Goal: Task Accomplishment & Management: Use online tool/utility

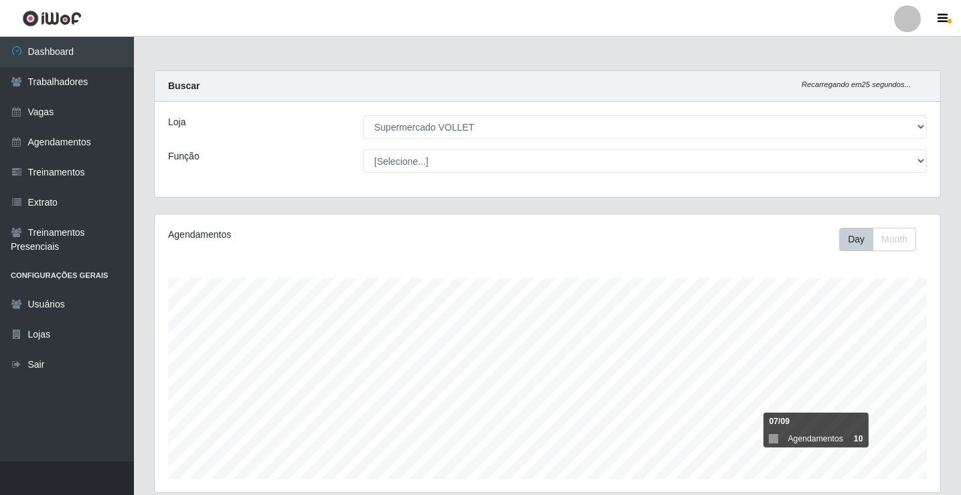
select select "72"
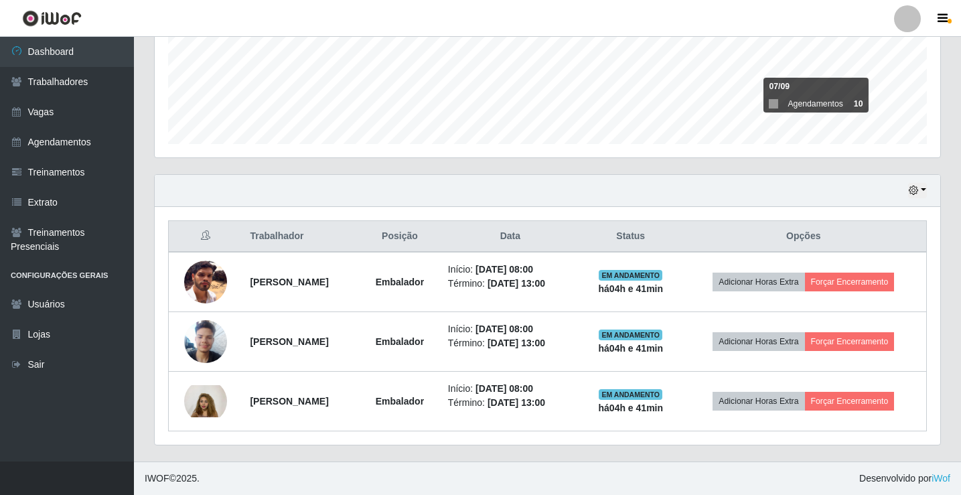
scroll to position [278, 786]
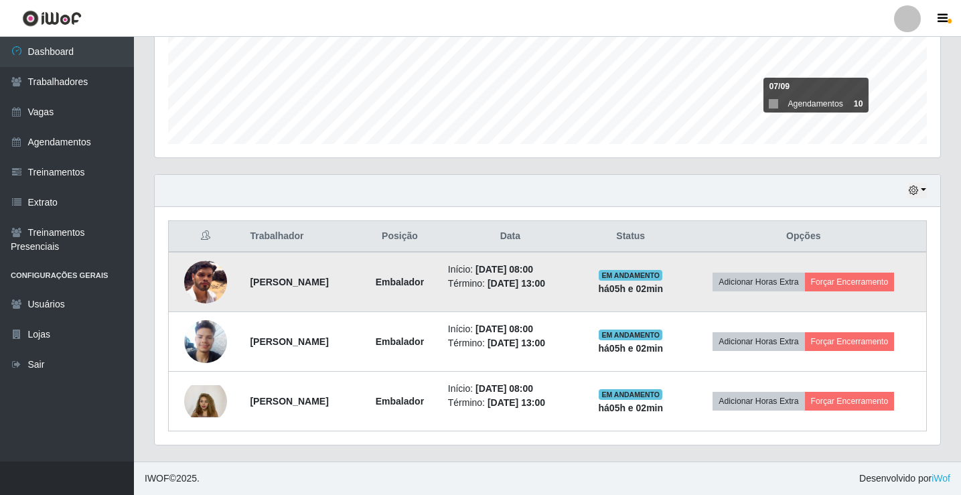
click at [849, 259] on td "Adicionar Horas Extra Forçar Encerramento" at bounding box center [804, 282] width 246 height 60
click at [860, 279] on button "Forçar Encerramento" at bounding box center [850, 282] width 90 height 19
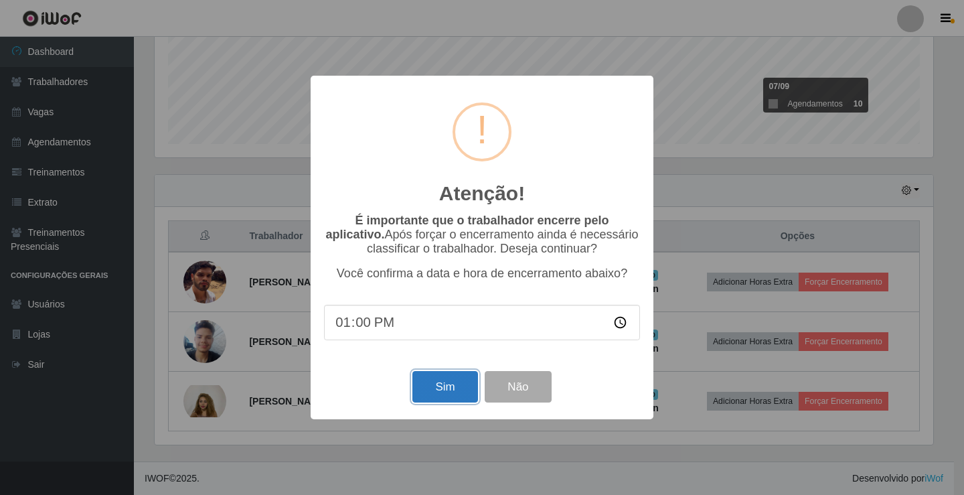
click at [447, 400] on button "Sim" at bounding box center [445, 386] width 65 height 31
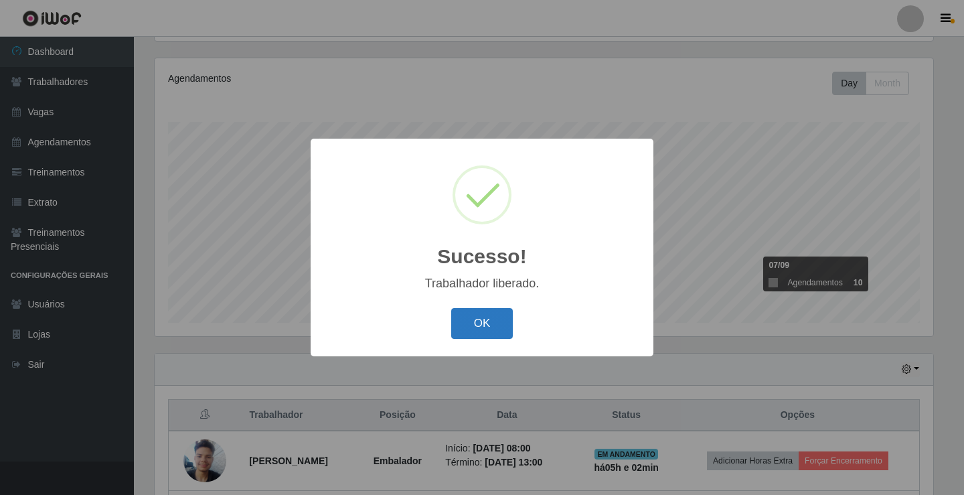
click at [488, 327] on button "OK" at bounding box center [482, 323] width 62 height 31
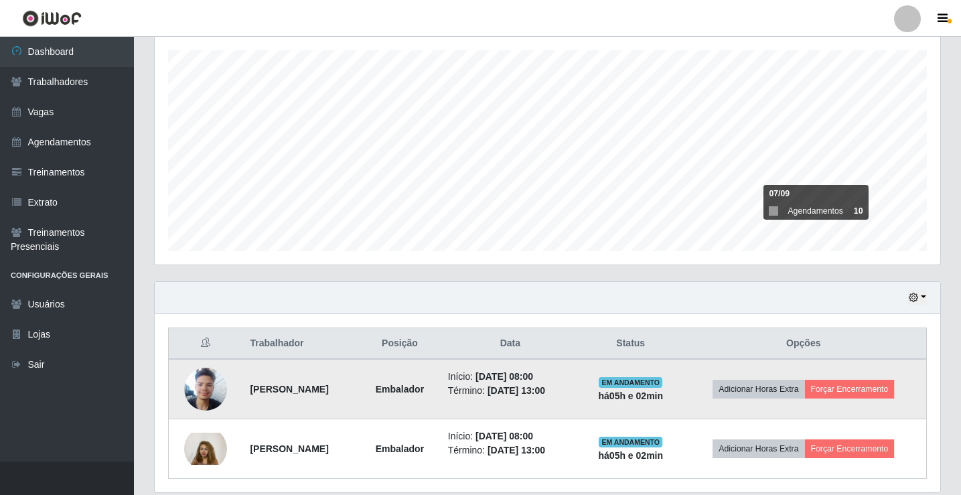
scroll to position [275, 0]
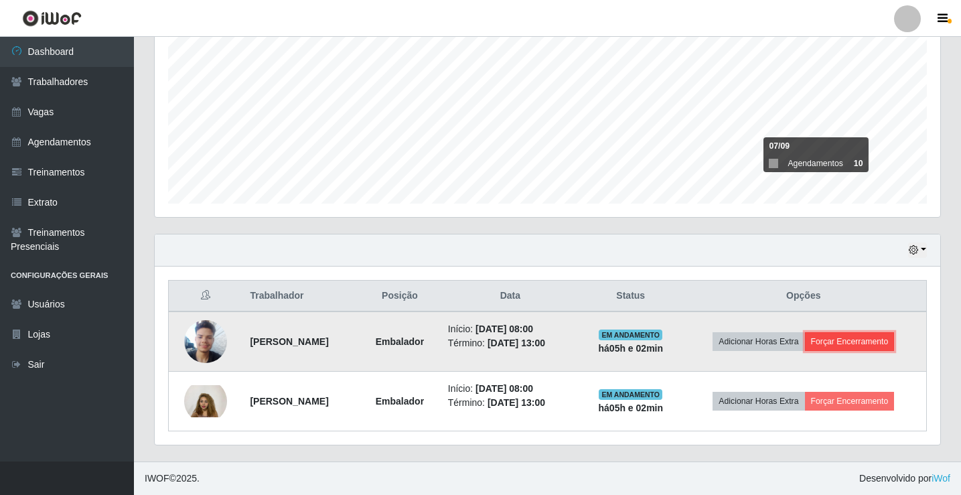
click at [886, 344] on button "Forçar Encerramento" at bounding box center [850, 341] width 90 height 19
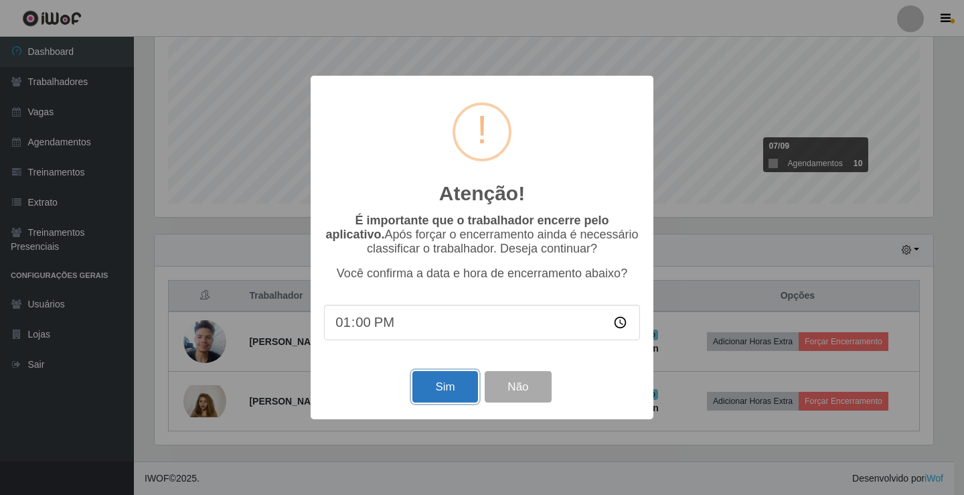
click at [455, 383] on button "Sim" at bounding box center [445, 386] width 65 height 31
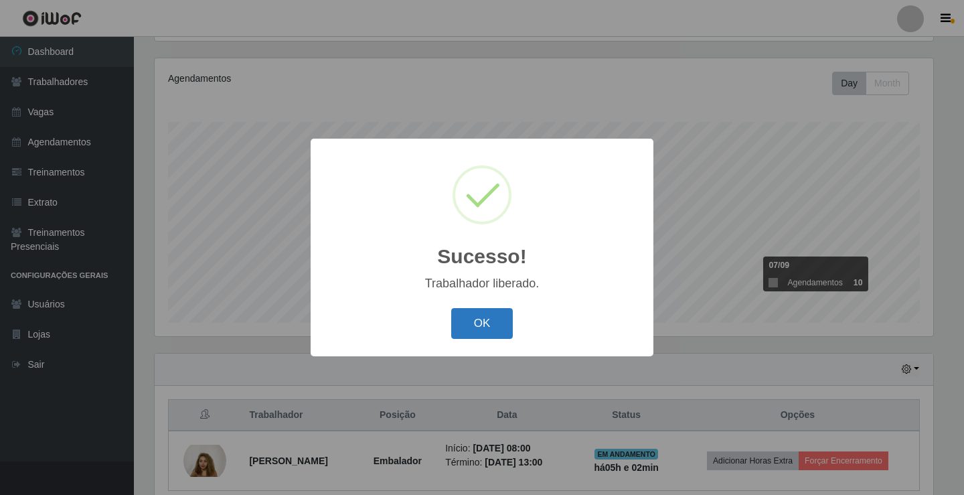
click at [477, 325] on button "OK" at bounding box center [482, 323] width 62 height 31
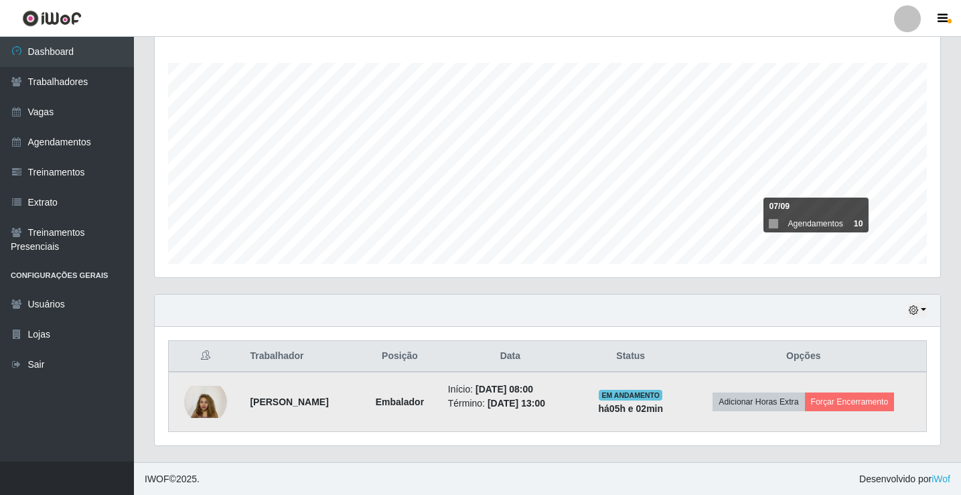
scroll to position [216, 0]
click at [842, 400] on button "Forçar Encerramento" at bounding box center [850, 401] width 90 height 19
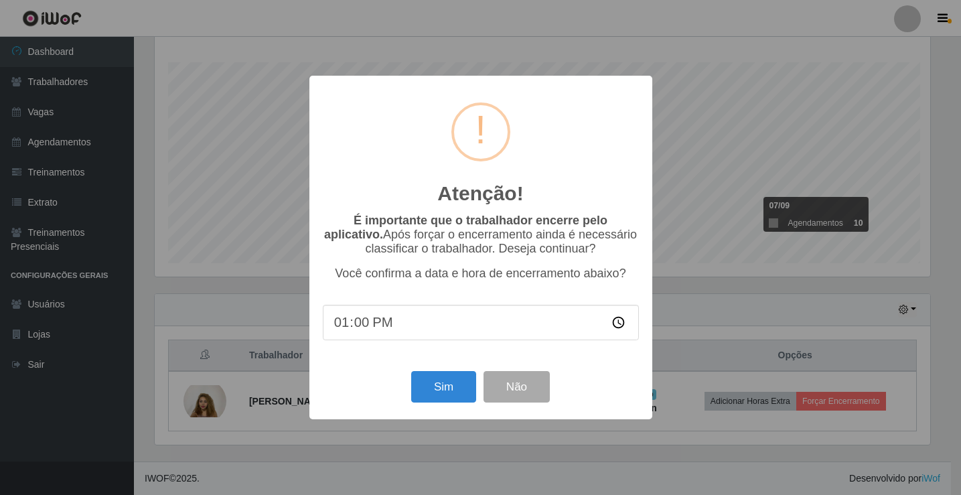
scroll to position [278, 779]
click at [461, 374] on div "Sim Não" at bounding box center [482, 387] width 316 height 38
click at [453, 386] on button "Sim" at bounding box center [445, 386] width 65 height 31
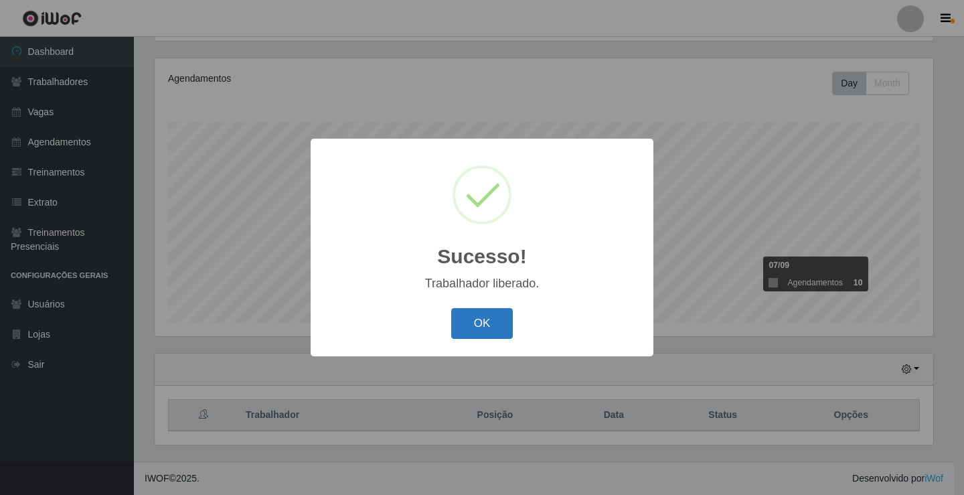
click at [474, 328] on button "OK" at bounding box center [482, 323] width 62 height 31
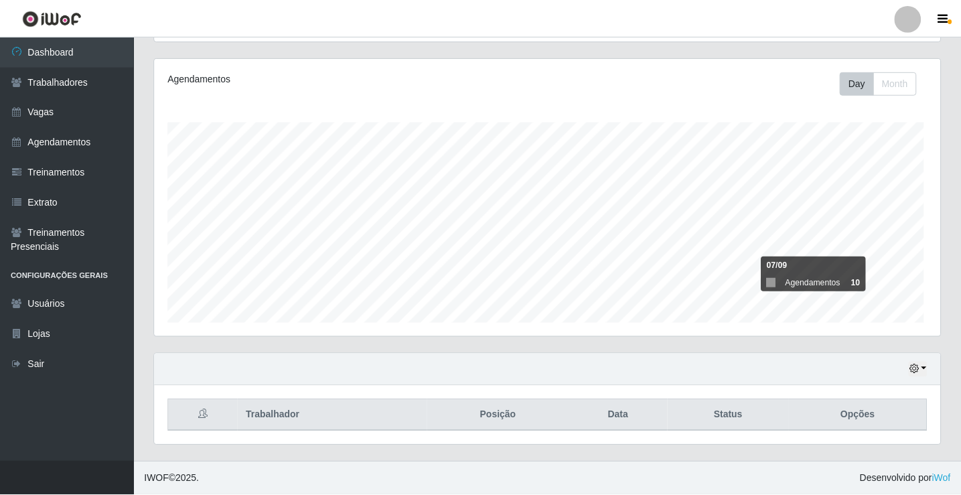
scroll to position [278, 786]
